Goal: Information Seeking & Learning: Find specific fact

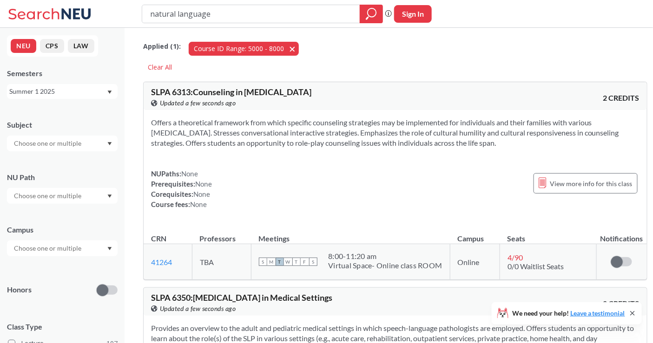
click at [285, 50] on button "Course ID Range: 5000 - 8000 5000 - 8000" at bounding box center [244, 49] width 110 height 14
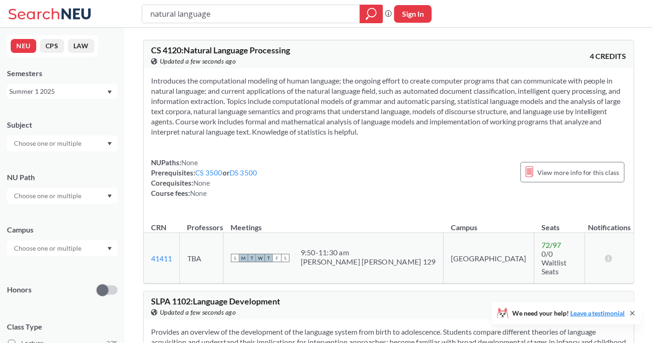
click at [45, 93] on div "Summer 1 2025" at bounding box center [57, 91] width 97 height 10
click at [48, 111] on div "Fall 2025" at bounding box center [64, 112] width 105 height 10
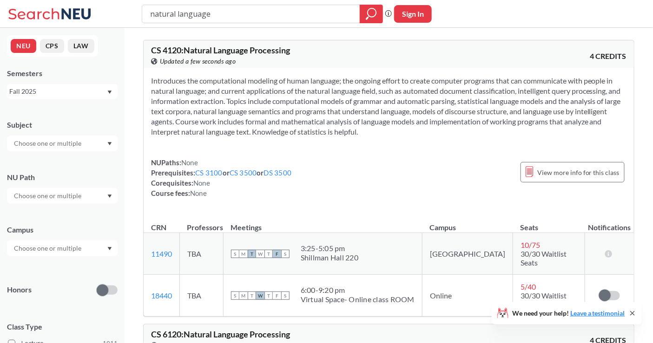
click at [221, 15] on input "natural language" at bounding box center [251, 14] width 204 height 16
type input "10555"
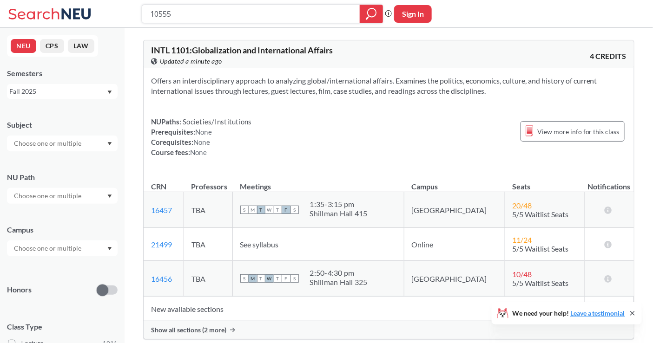
click at [208, 10] on input "10555" at bounding box center [251, 14] width 204 height 16
paste input "INTL 1101"
type input "INTL 1101"
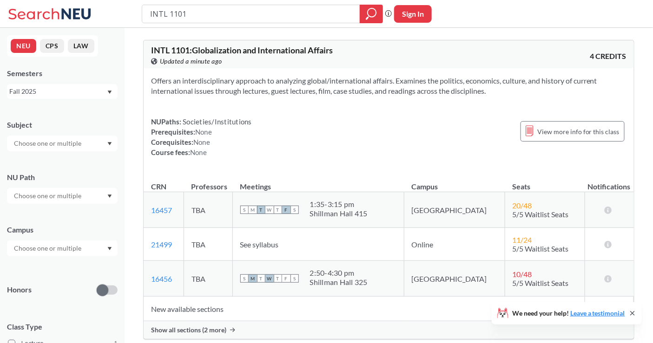
click at [217, 332] on span "Show all sections (2 more)" at bounding box center [188, 330] width 75 height 8
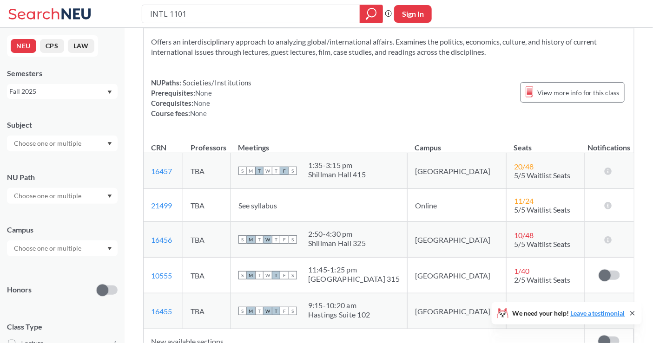
scroll to position [52, 0]
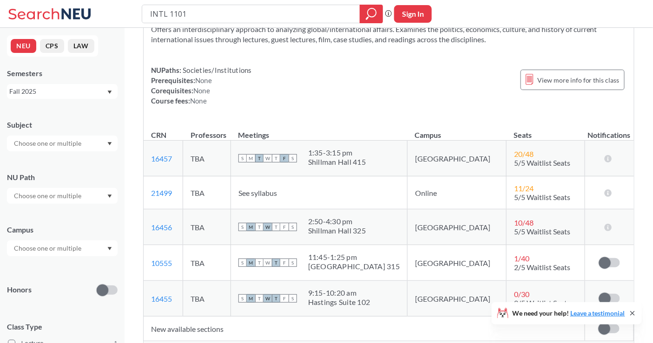
click at [362, 262] on div "[GEOGRAPHIC_DATA] 315" at bounding box center [353, 266] width 91 height 9
click at [364, 267] on div "[GEOGRAPHIC_DATA] 315" at bounding box center [353, 266] width 91 height 9
